Goal: Navigation & Orientation: Find specific page/section

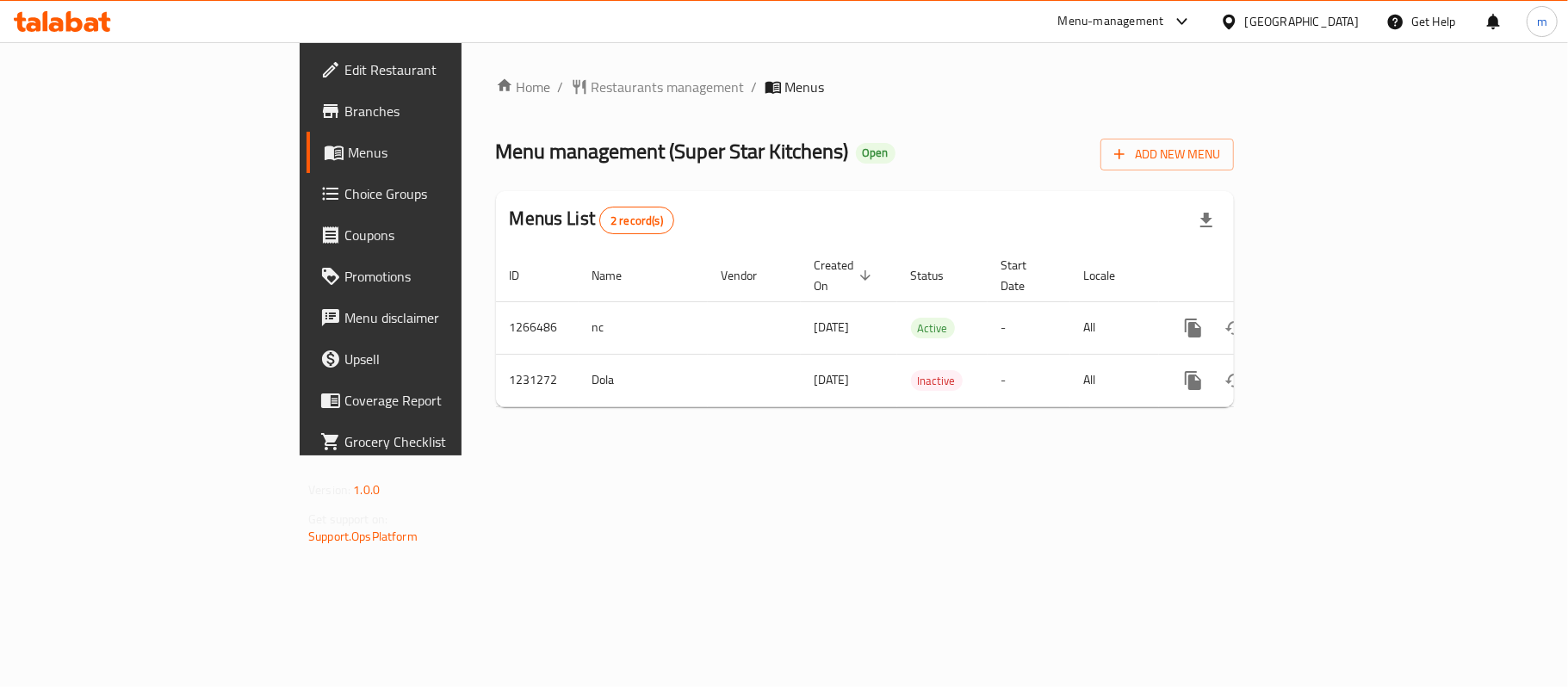
click at [1238, 26] on icon at bounding box center [1228, 22] width 18 height 18
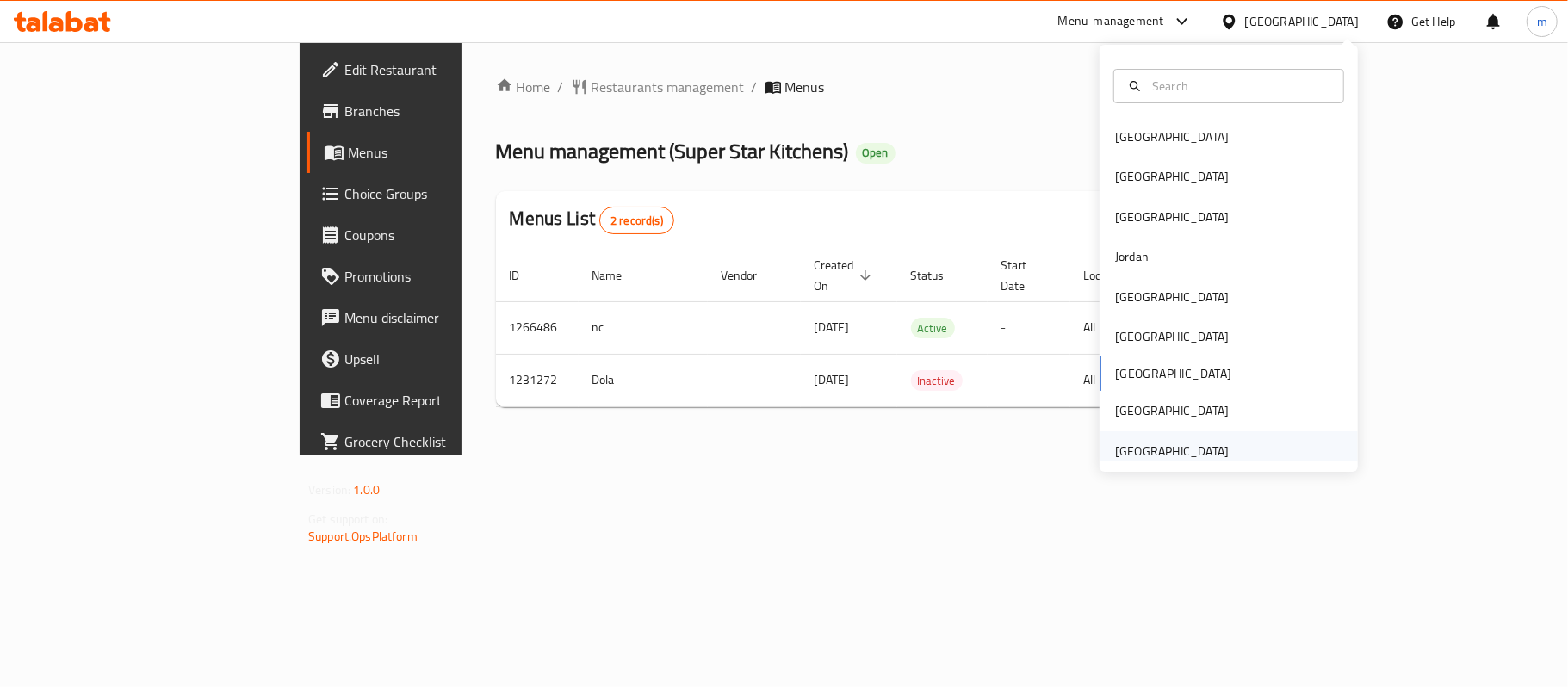
click at [1159, 444] on div "United Arab Emirates" at bounding box center [1171, 451] width 114 height 19
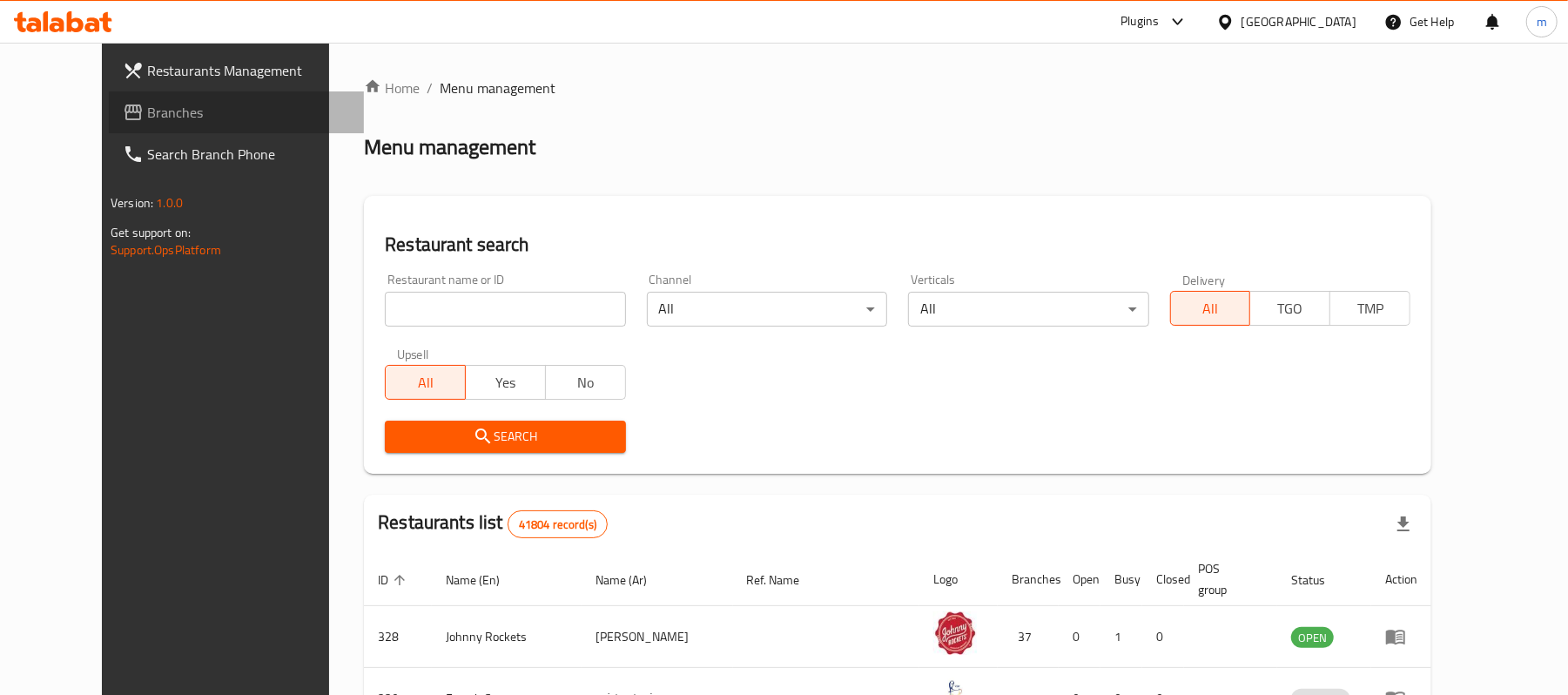
click at [147, 110] on span "Branches" at bounding box center [248, 112] width 203 height 21
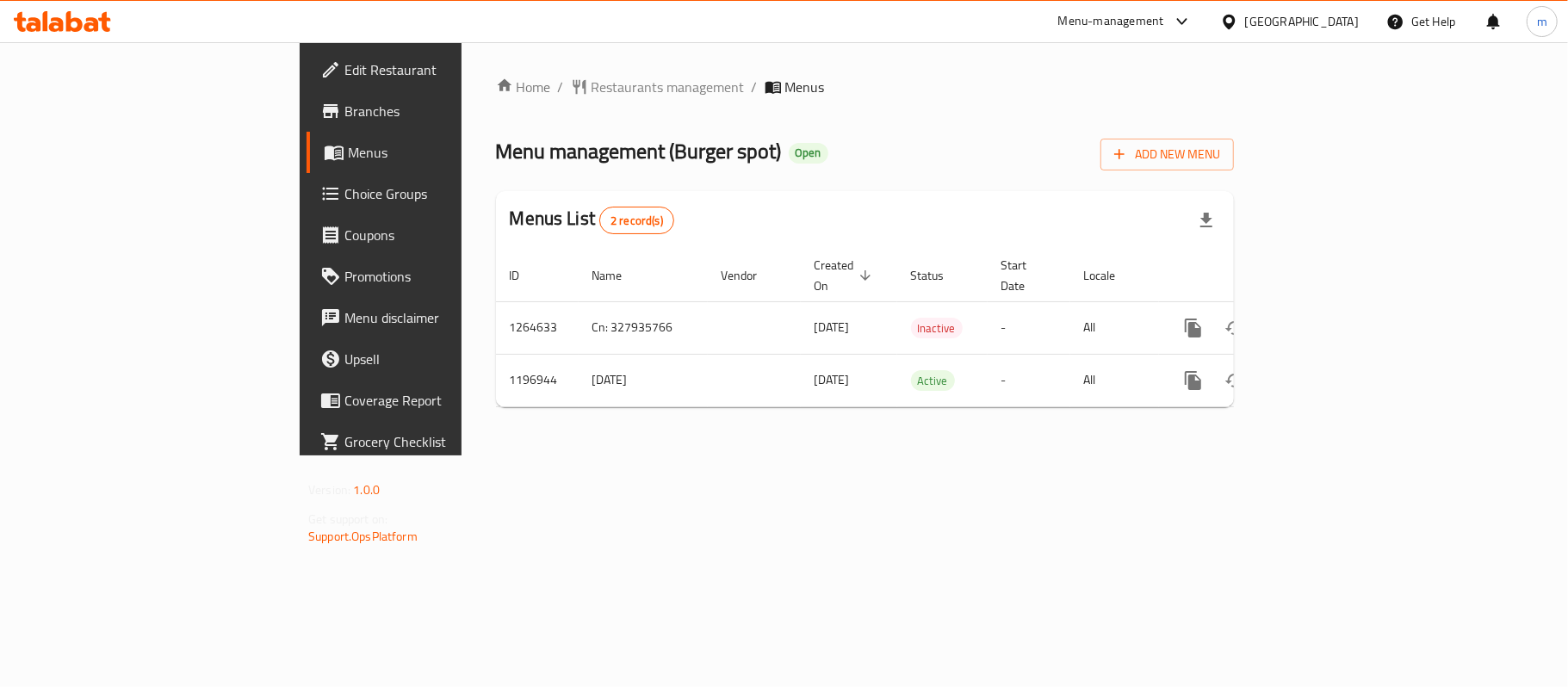
click at [1292, 19] on div "United Arab Emirates" at bounding box center [1302, 22] width 114 height 19
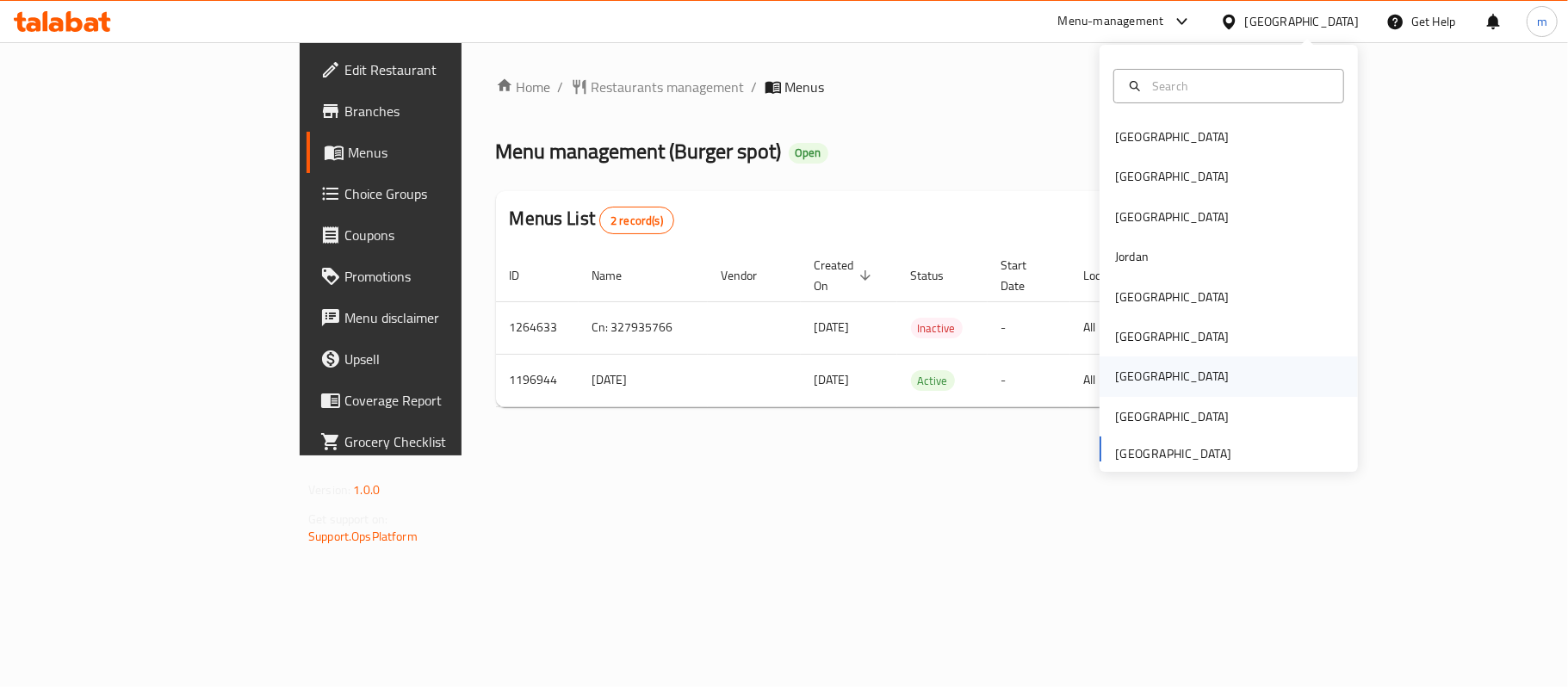
click at [1116, 380] on div "[GEOGRAPHIC_DATA]" at bounding box center [1171, 376] width 114 height 19
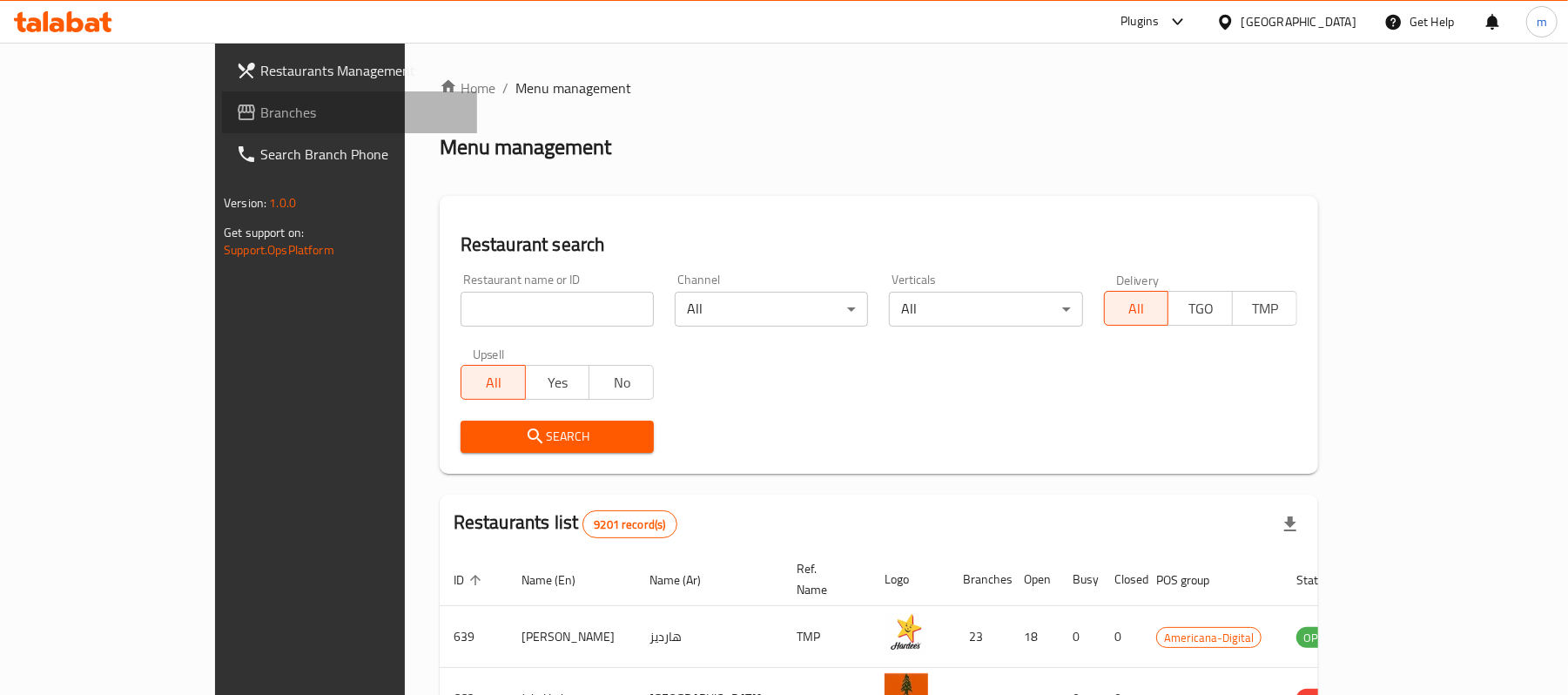
click at [260, 112] on span "Branches" at bounding box center [361, 112] width 203 height 21
